Goal: Find specific page/section: Find specific page/section

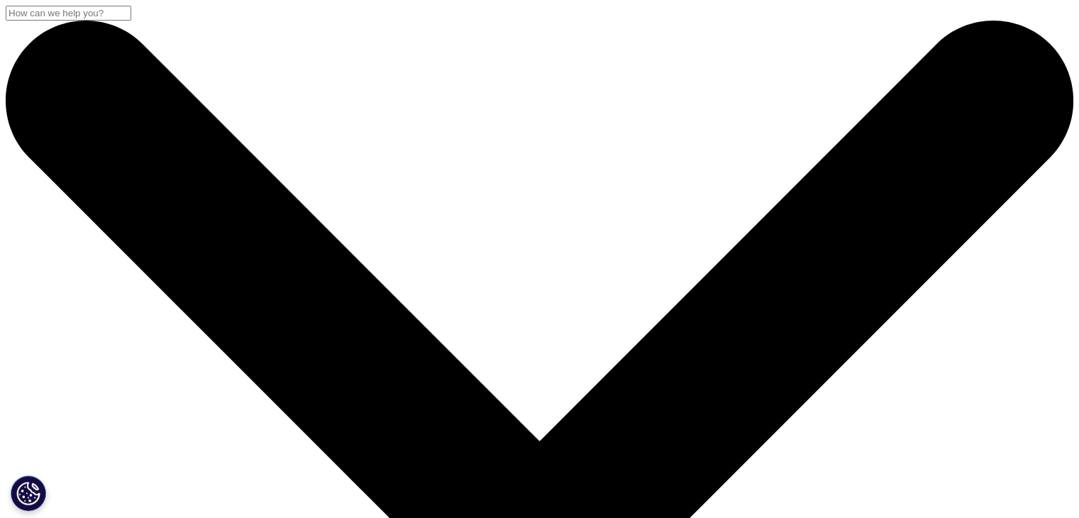
click at [131, 21] on input "Zoeken" at bounding box center [69, 13] width 126 height 15
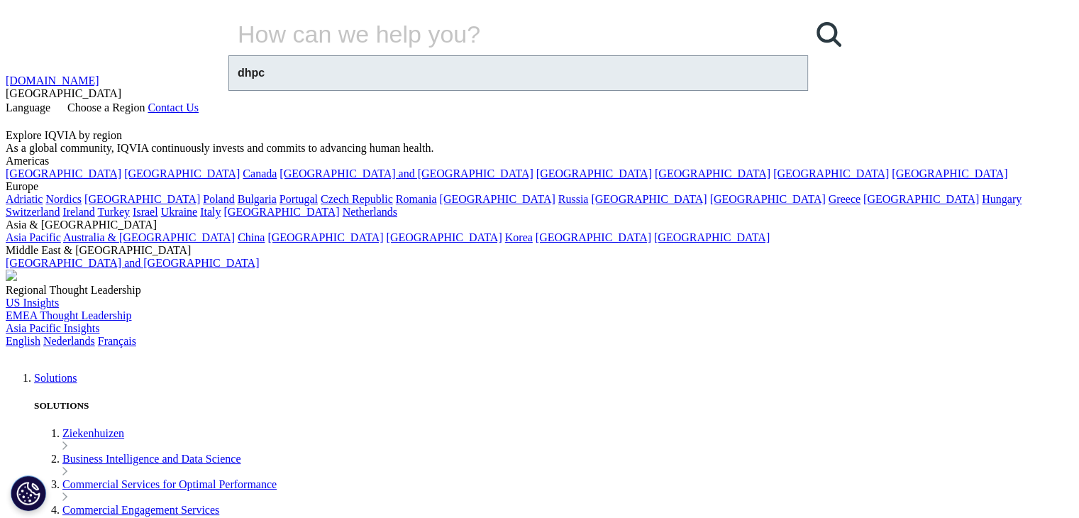
click at [452, 90] on div "dhpc" at bounding box center [518, 73] width 578 height 34
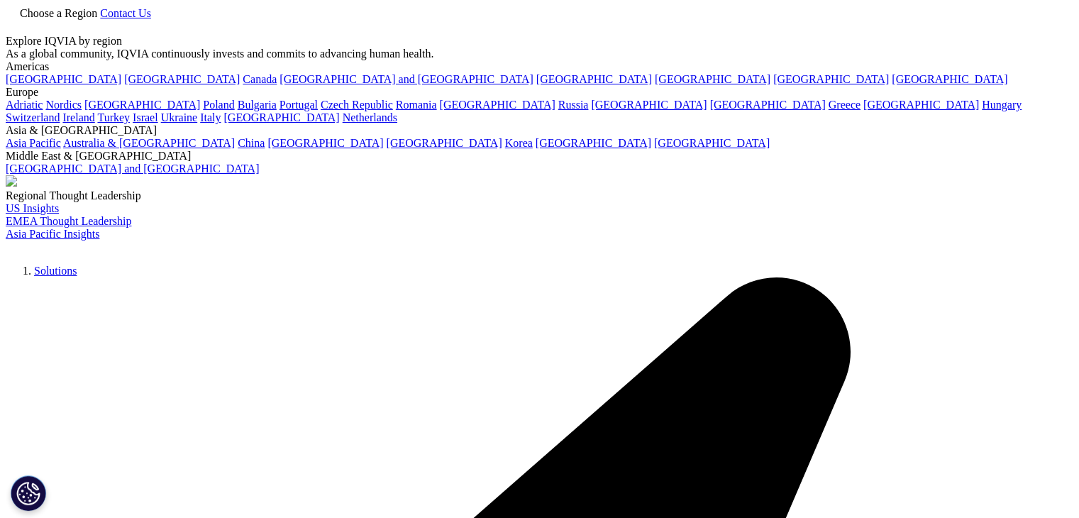
drag, startPoint x: 193, startPoint y: 316, endPoint x: 175, endPoint y: 310, distance: 19.3
type input "dhpc"
